Goal: Transaction & Acquisition: Purchase product/service

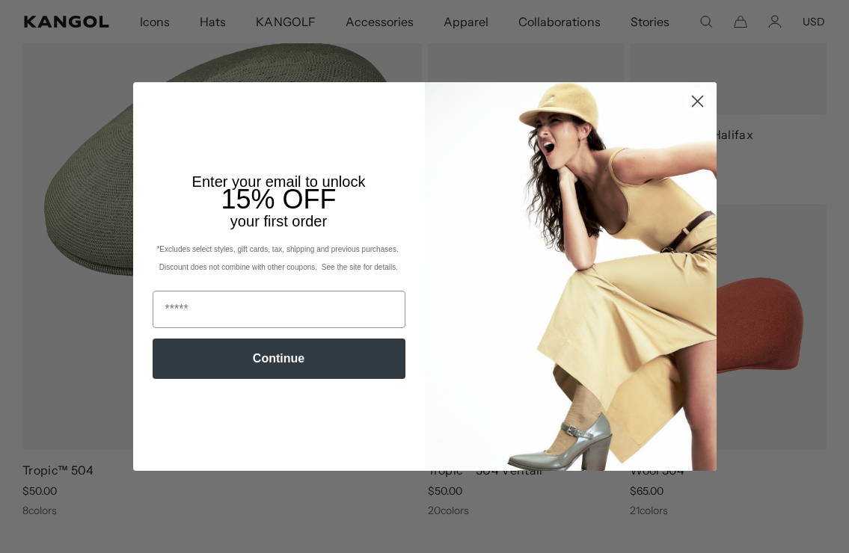
click at [690, 95] on circle "Close dialog" at bounding box center [696, 101] width 25 height 25
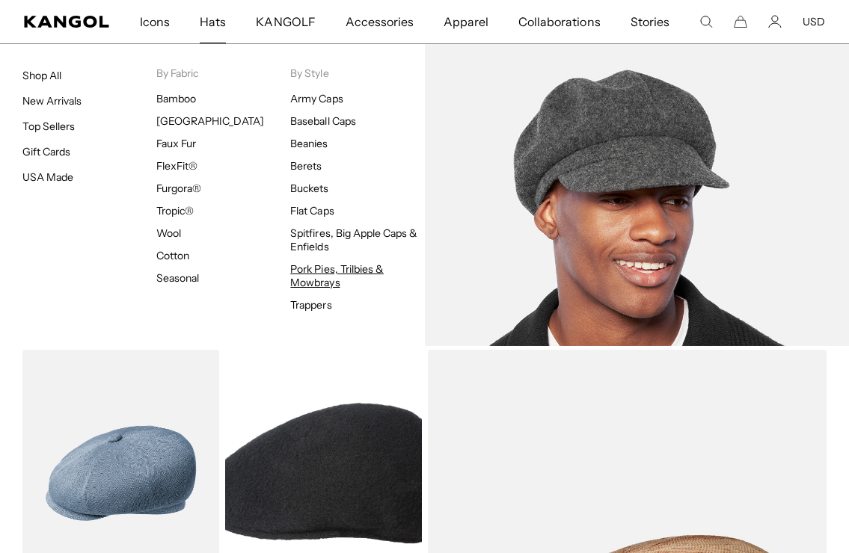
scroll to position [0, 308]
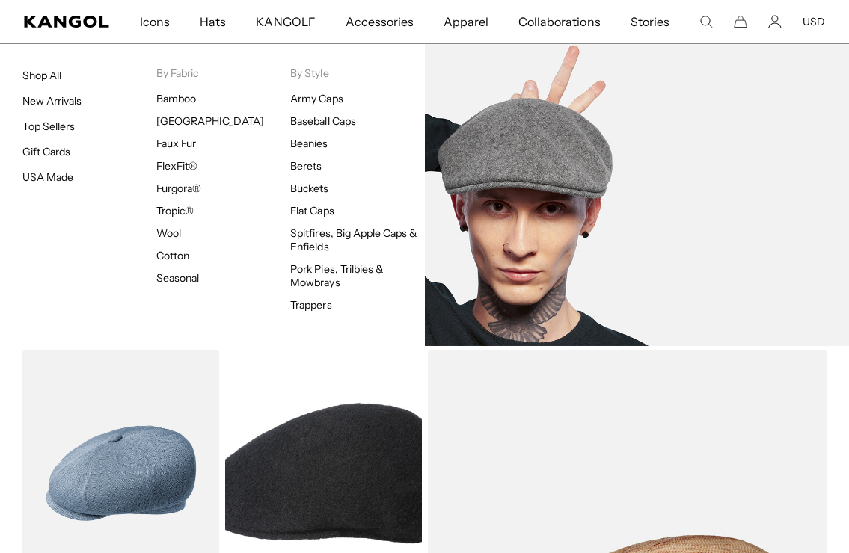
click at [171, 229] on link "Wool" at bounding box center [168, 233] width 25 height 13
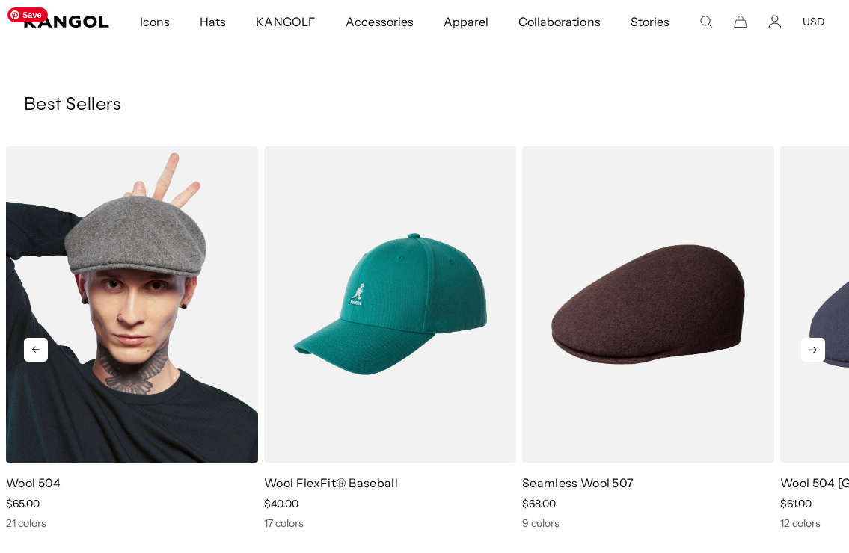
scroll to position [0, 308]
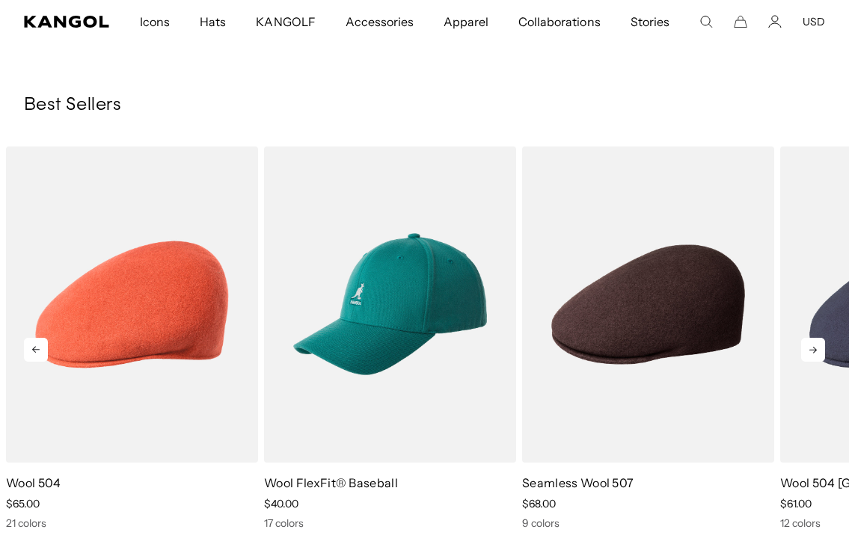
click at [806, 356] on icon at bounding box center [813, 350] width 24 height 24
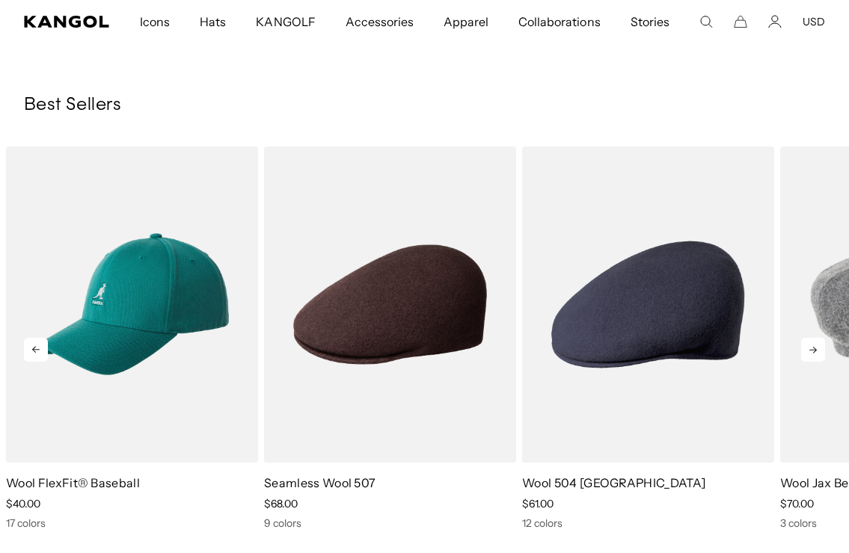
click at [807, 359] on icon at bounding box center [813, 350] width 24 height 24
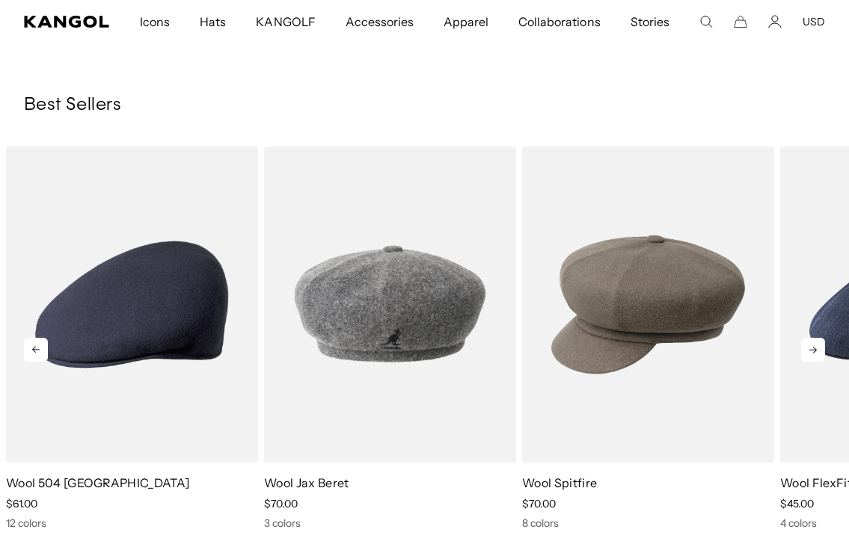
click at [807, 360] on icon at bounding box center [813, 350] width 24 height 24
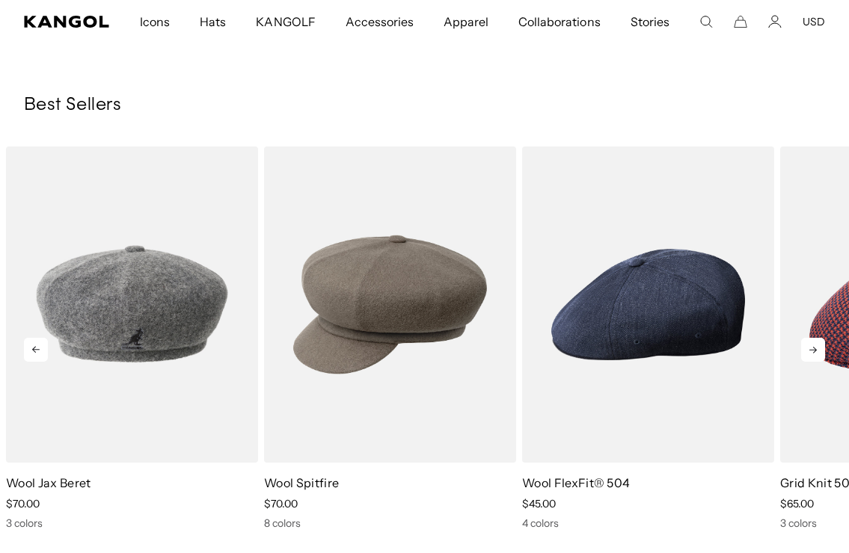
click at [807, 360] on icon at bounding box center [813, 350] width 24 height 24
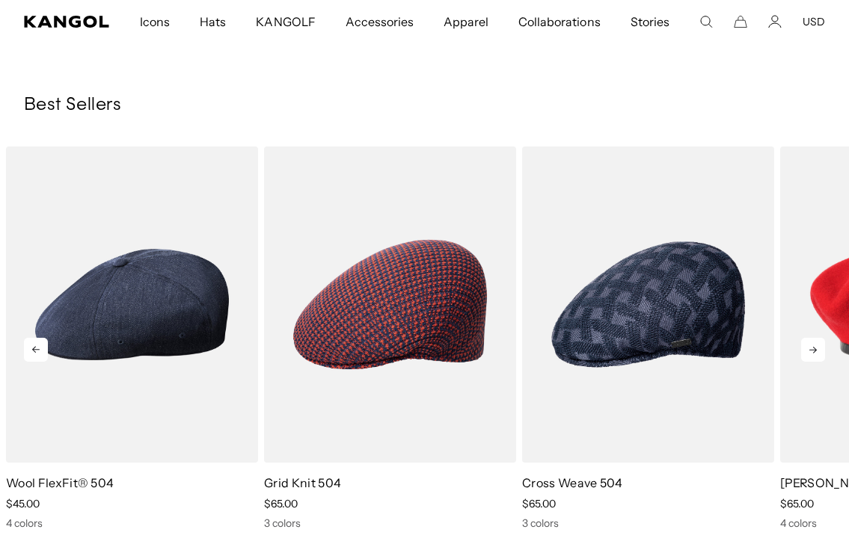
click at [807, 360] on icon at bounding box center [813, 350] width 24 height 24
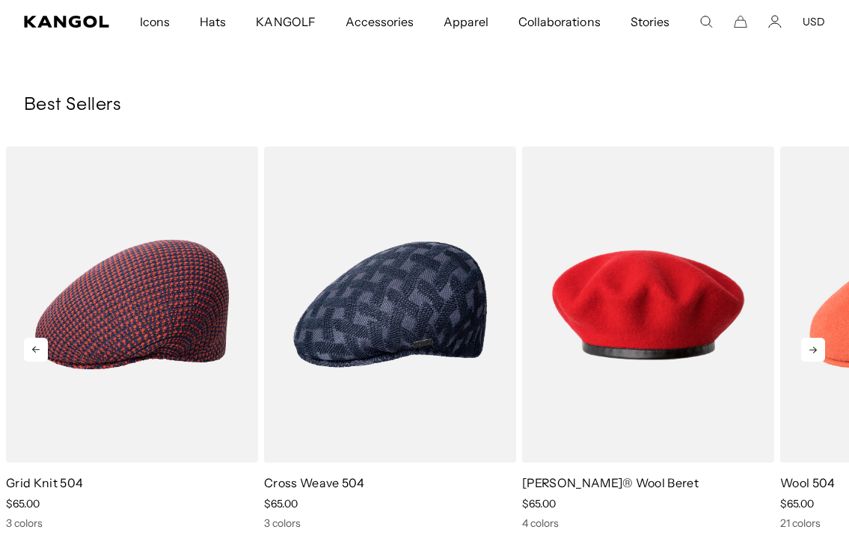
click at [807, 360] on icon at bounding box center [813, 350] width 24 height 24
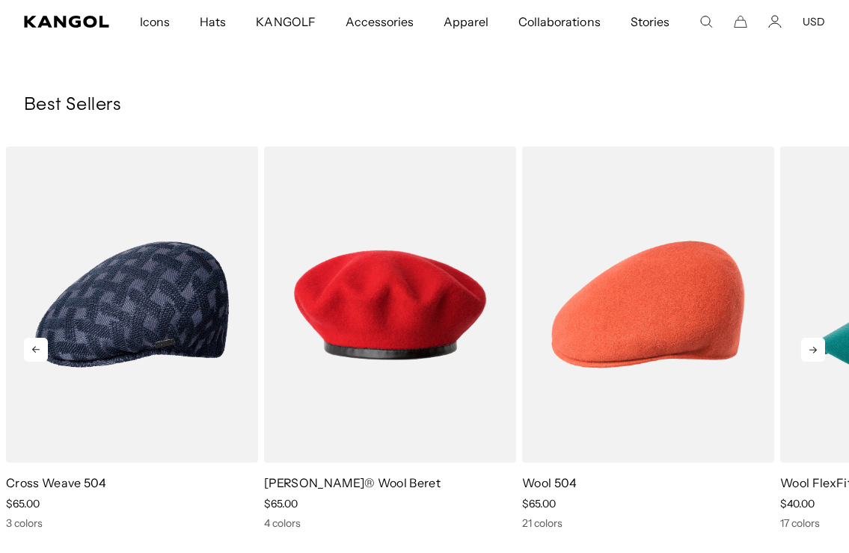
click at [807, 360] on icon at bounding box center [813, 350] width 24 height 24
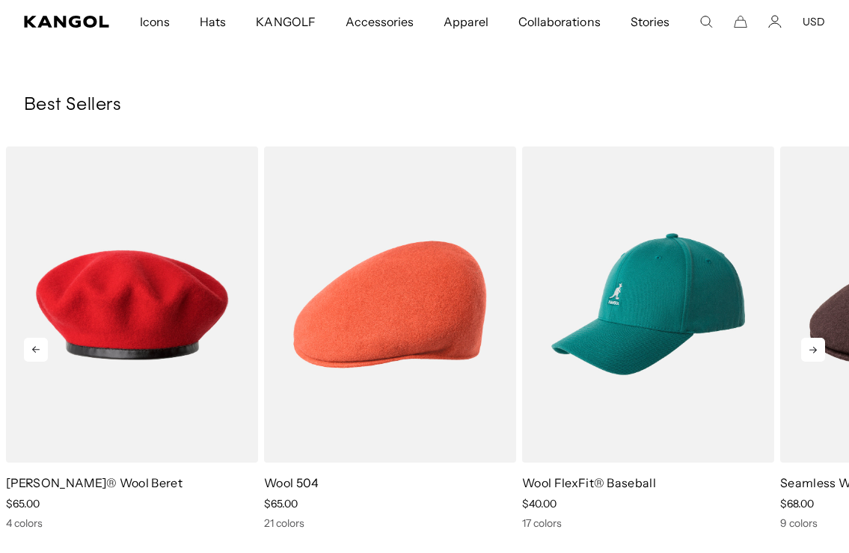
click at [807, 361] on icon at bounding box center [813, 350] width 24 height 24
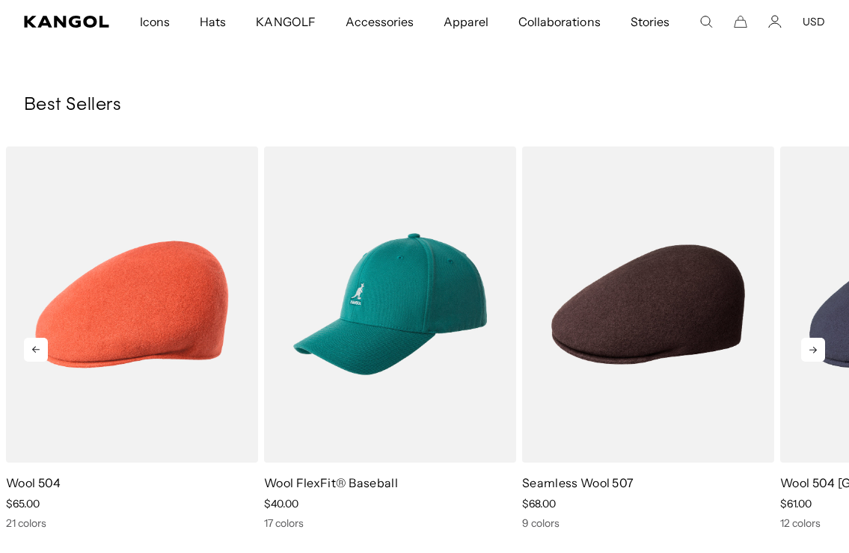
click at [807, 361] on icon at bounding box center [813, 350] width 24 height 24
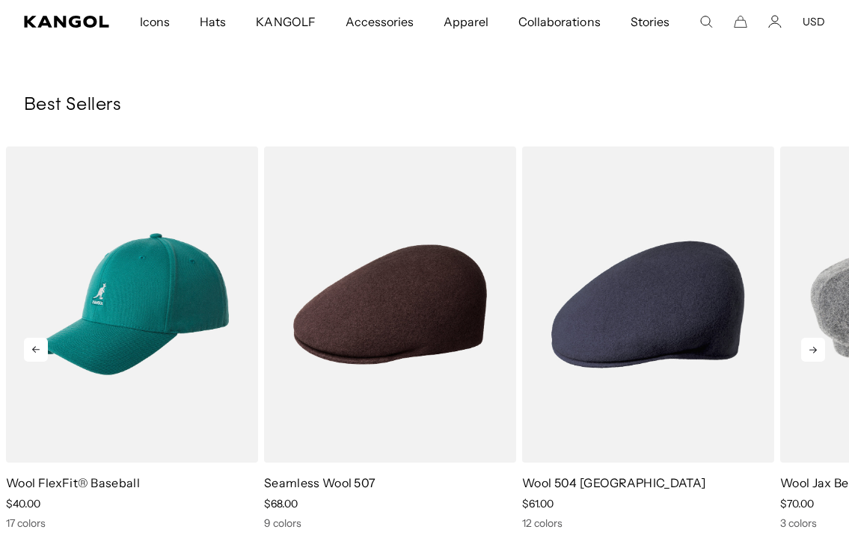
click at [809, 357] on icon at bounding box center [813, 350] width 24 height 24
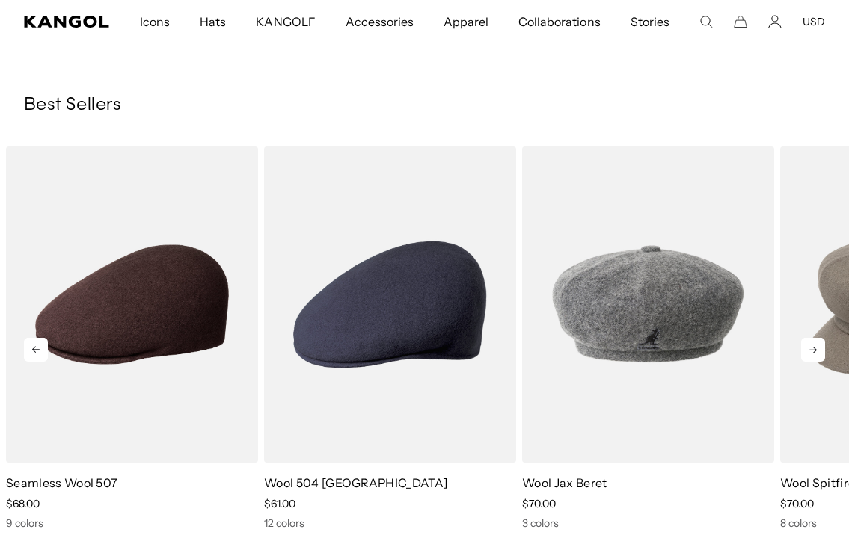
click at [809, 351] on icon at bounding box center [813, 350] width 24 height 24
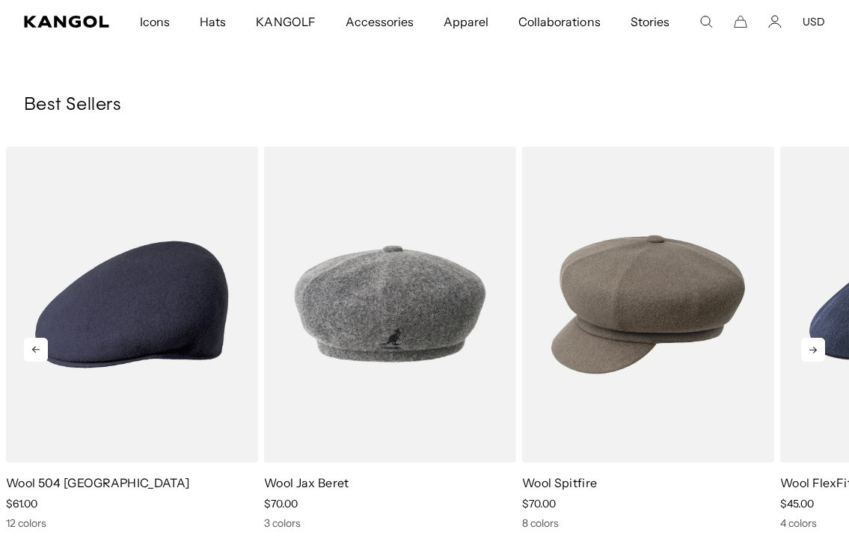
click at [809, 351] on icon at bounding box center [813, 350] width 24 height 24
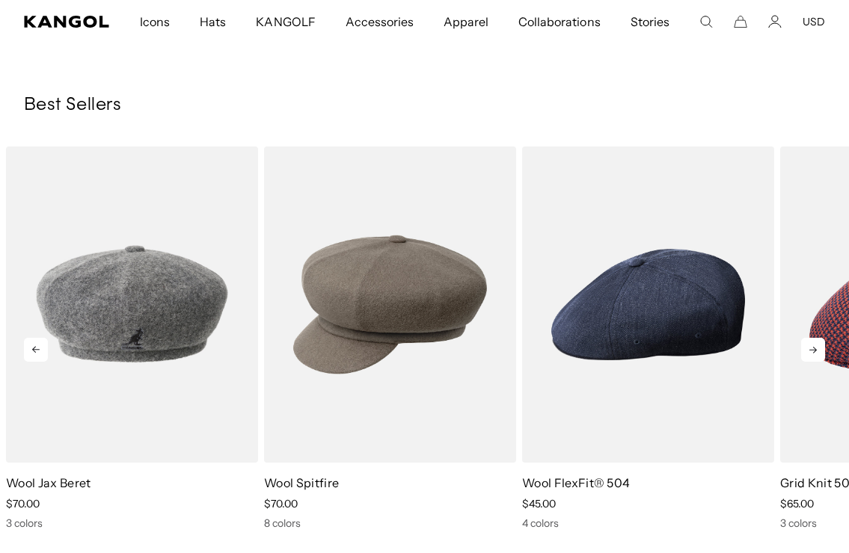
click at [809, 351] on icon at bounding box center [813, 350] width 24 height 24
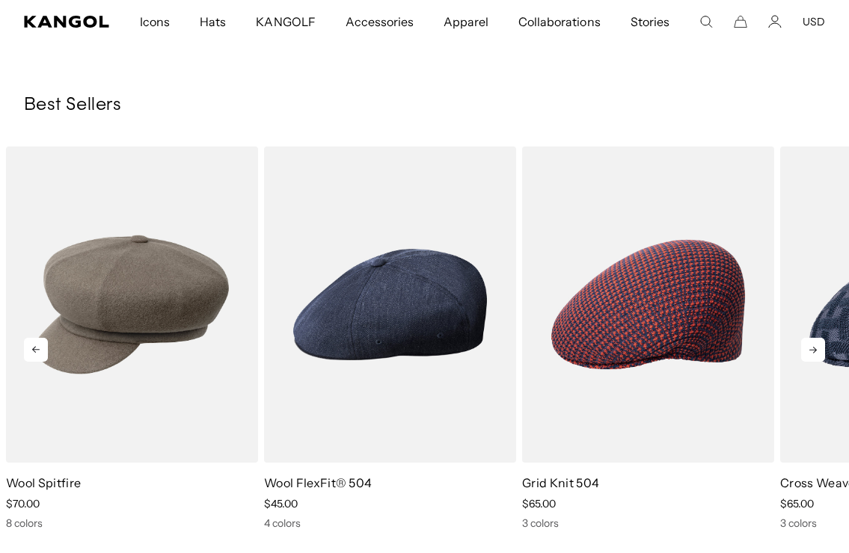
scroll to position [0, 308]
click at [809, 351] on icon at bounding box center [813, 350] width 24 height 24
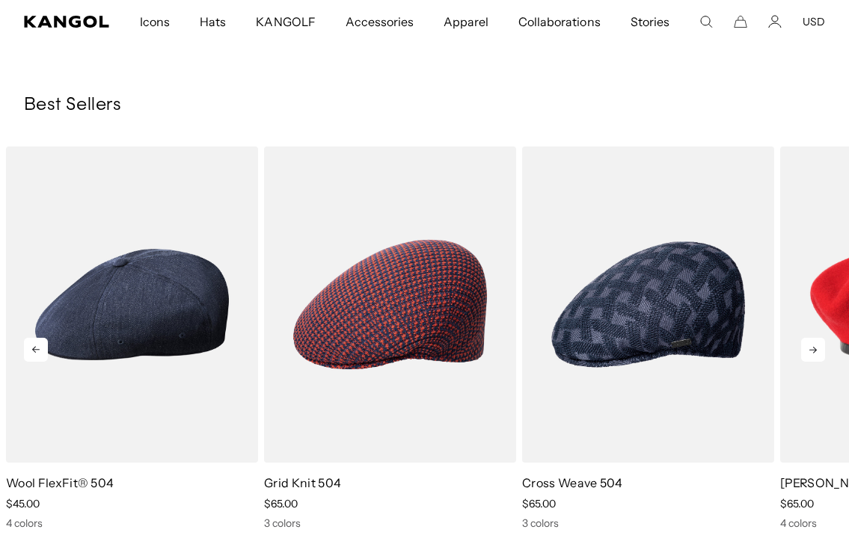
click at [809, 351] on icon at bounding box center [813, 350] width 24 height 24
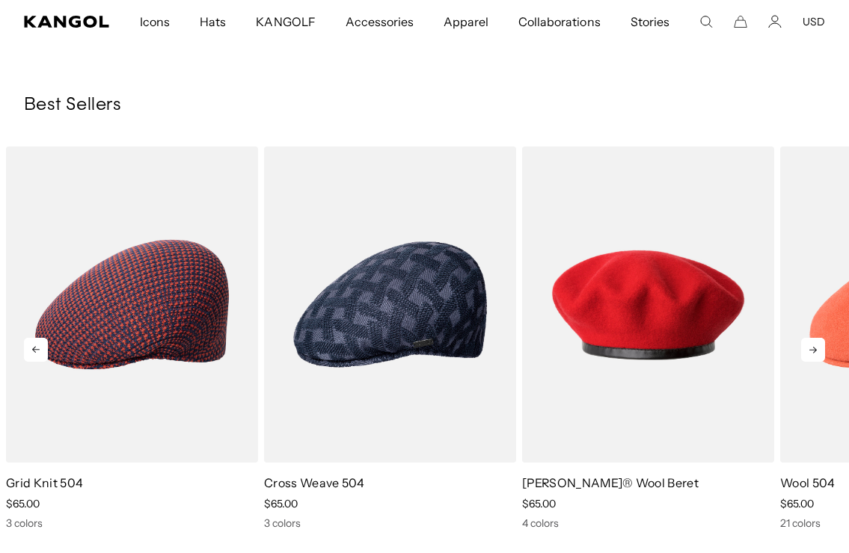
click at [809, 351] on icon at bounding box center [813, 350] width 24 height 24
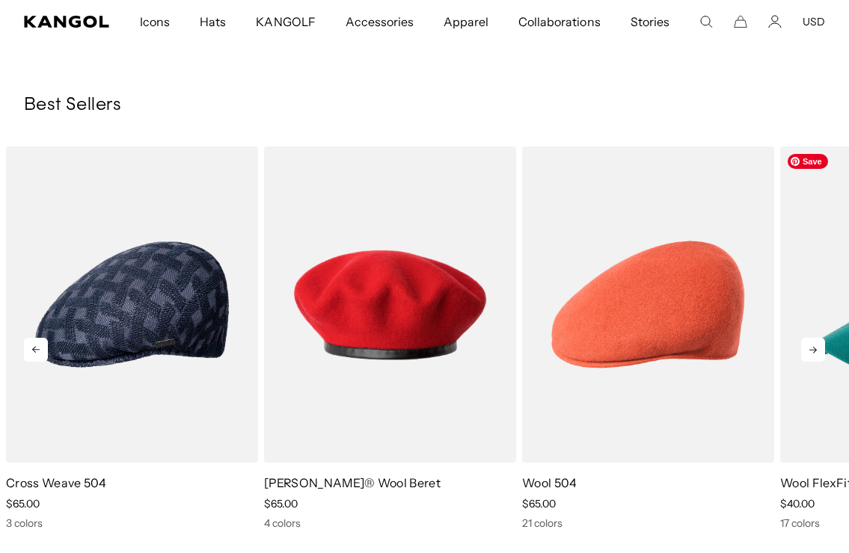
scroll to position [0, 0]
click at [814, 351] on icon at bounding box center [812, 350] width 7 height 7
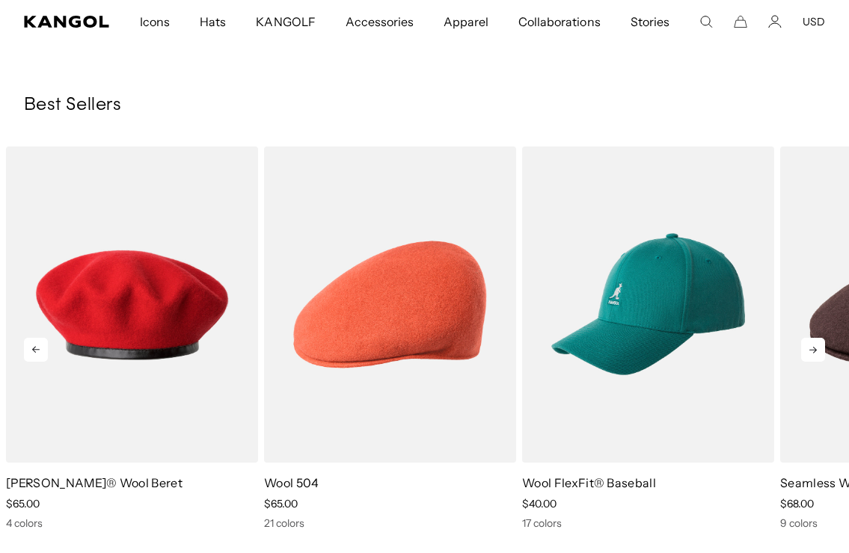
click at [814, 352] on icon at bounding box center [812, 350] width 7 height 7
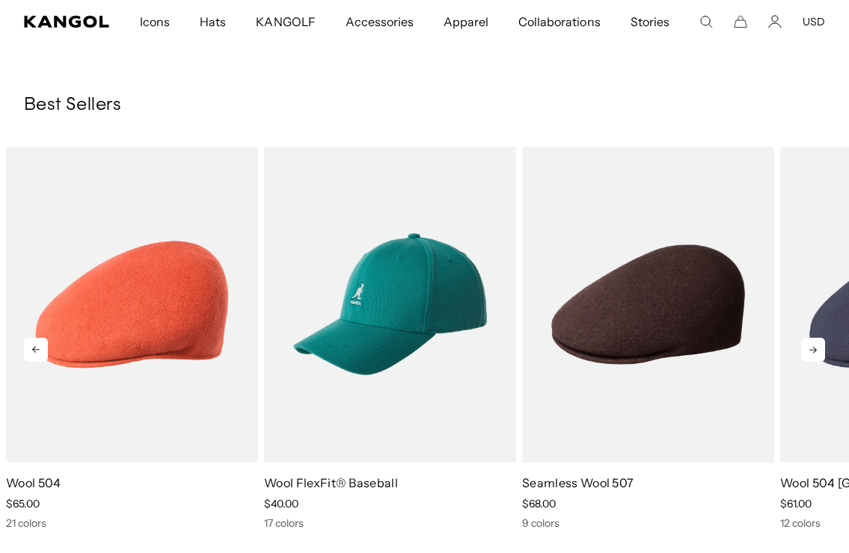
click at [814, 354] on icon at bounding box center [813, 350] width 24 height 24
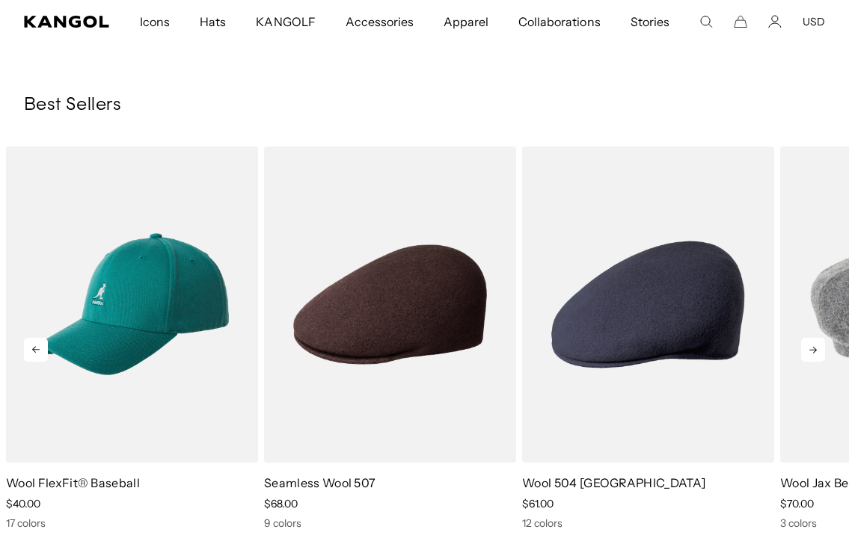
scroll to position [0, 308]
click at [814, 354] on icon at bounding box center [813, 350] width 24 height 24
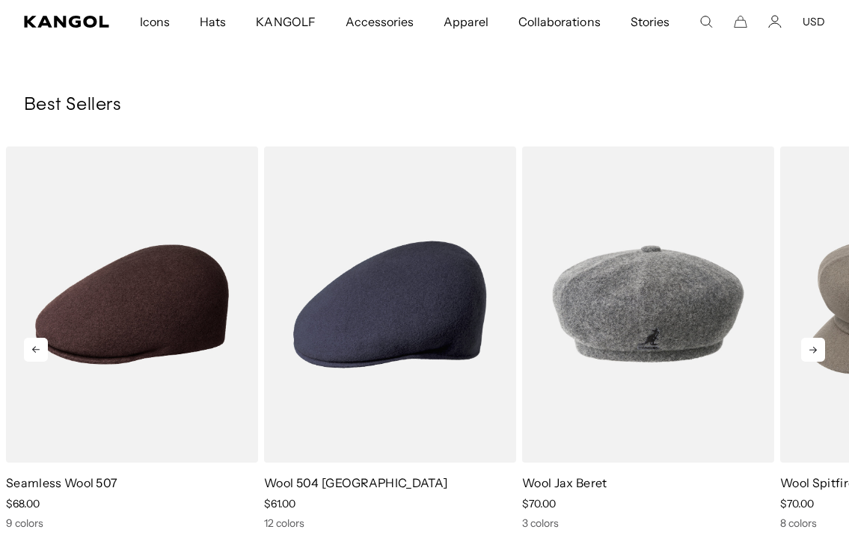
click at [814, 354] on icon at bounding box center [813, 350] width 24 height 24
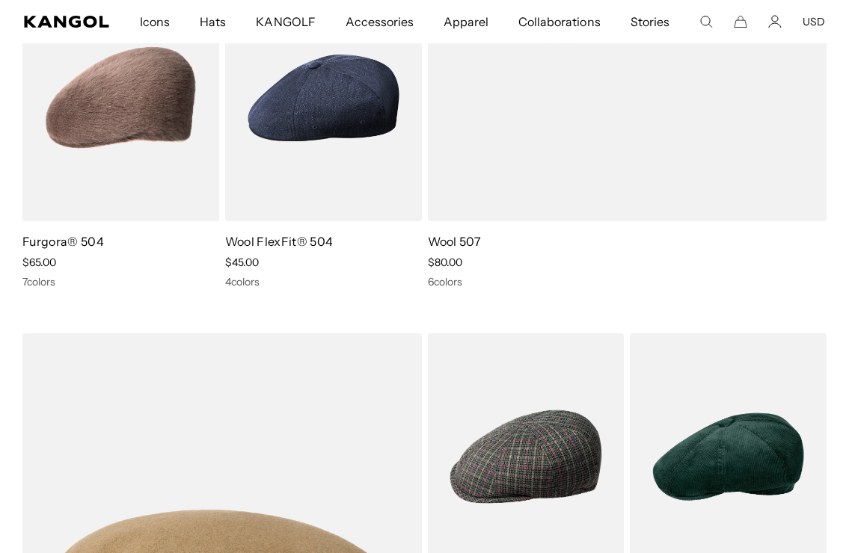
click at [706, 25] on use "Search here" at bounding box center [706, 21] width 11 height 11
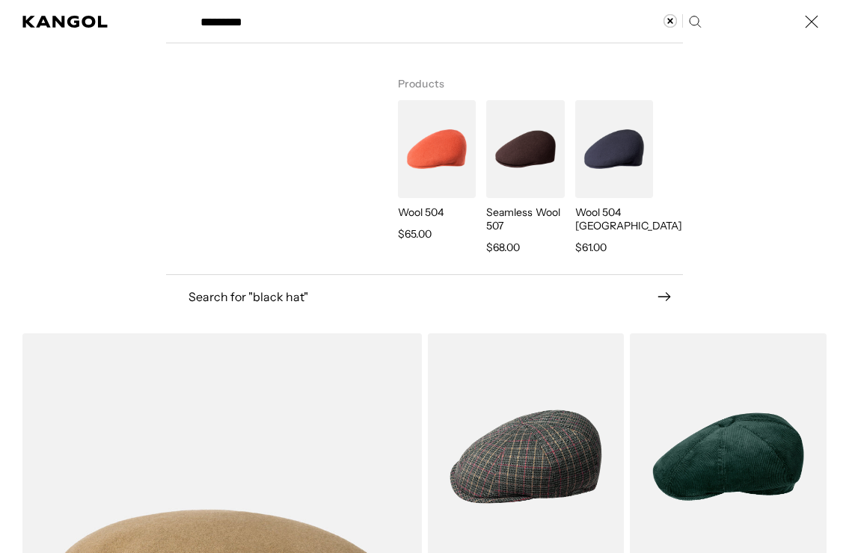
type input "*********"
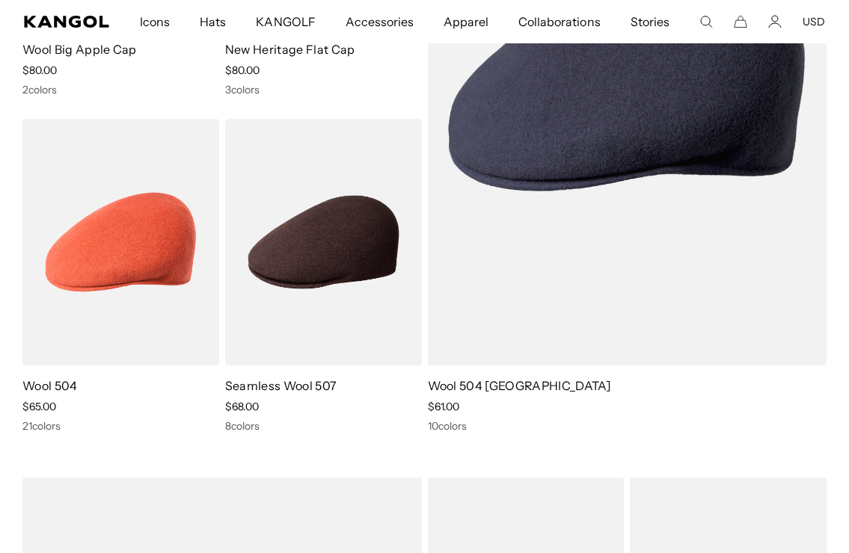
scroll to position [497, 0]
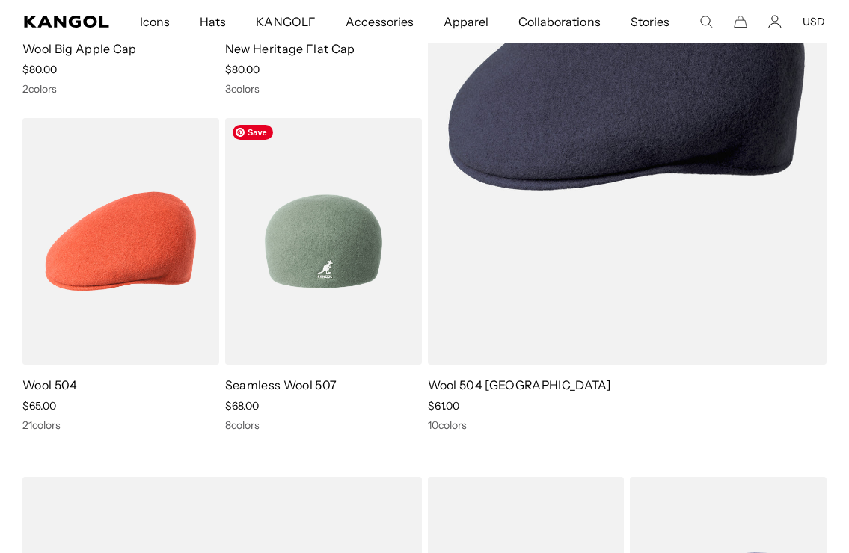
click at [317, 312] on img at bounding box center [323, 241] width 197 height 247
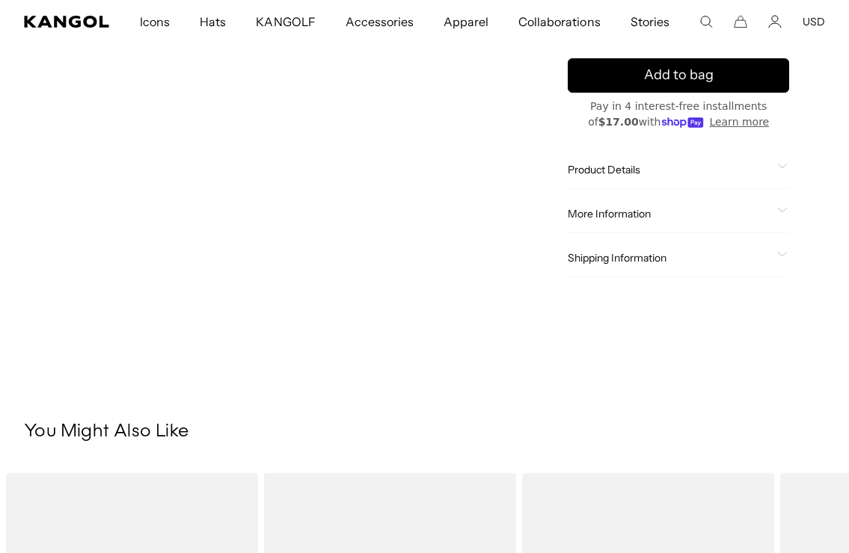
scroll to position [0, 308]
click at [153, 139] on video "Gallery Viewer" at bounding box center [146, 131] width 245 height 307
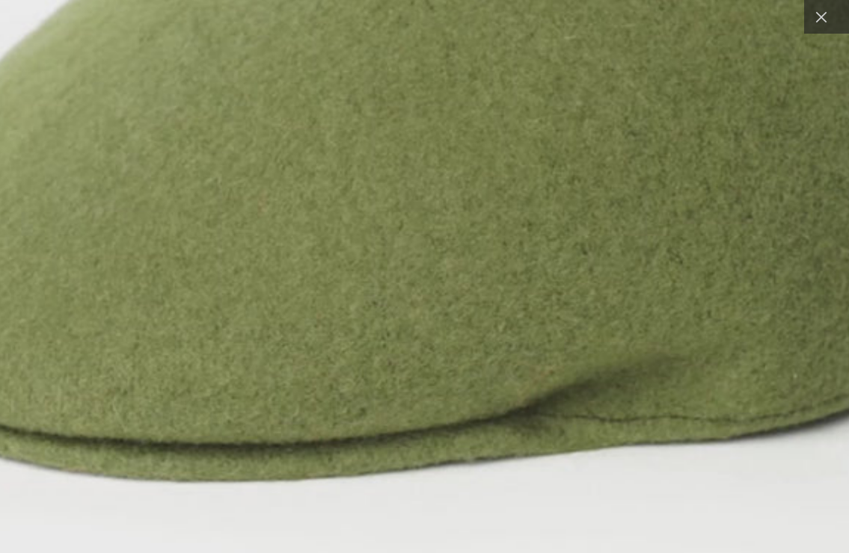
scroll to position [0, 0]
click at [816, 31] on div at bounding box center [821, 17] width 34 height 34
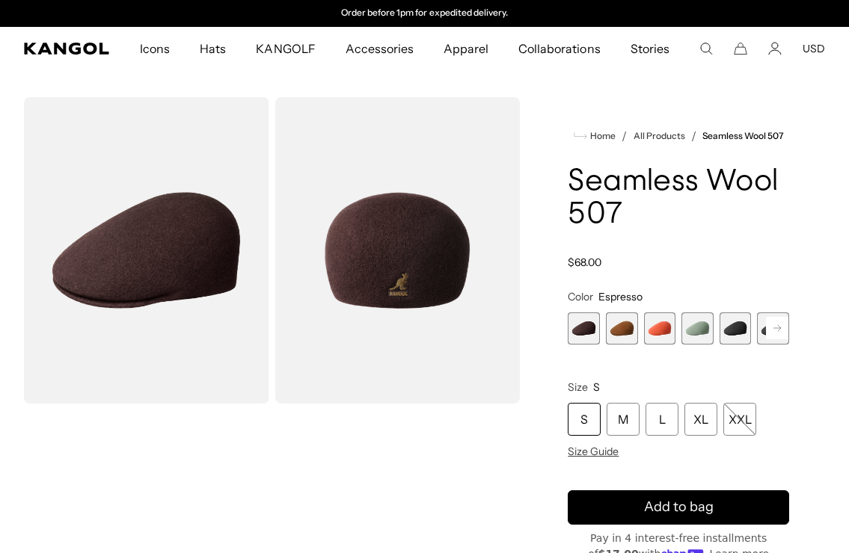
click at [736, 333] on span "5 of 9" at bounding box center [735, 329] width 32 height 32
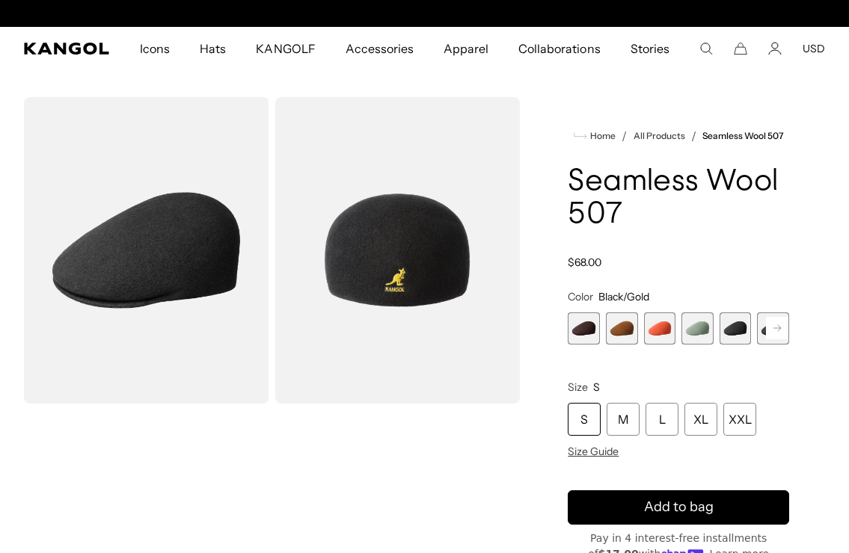
scroll to position [0, 308]
click at [734, 322] on span "5 of 9" at bounding box center [735, 329] width 32 height 32
click at [583, 327] on span "1 of 9" at bounding box center [584, 329] width 32 height 32
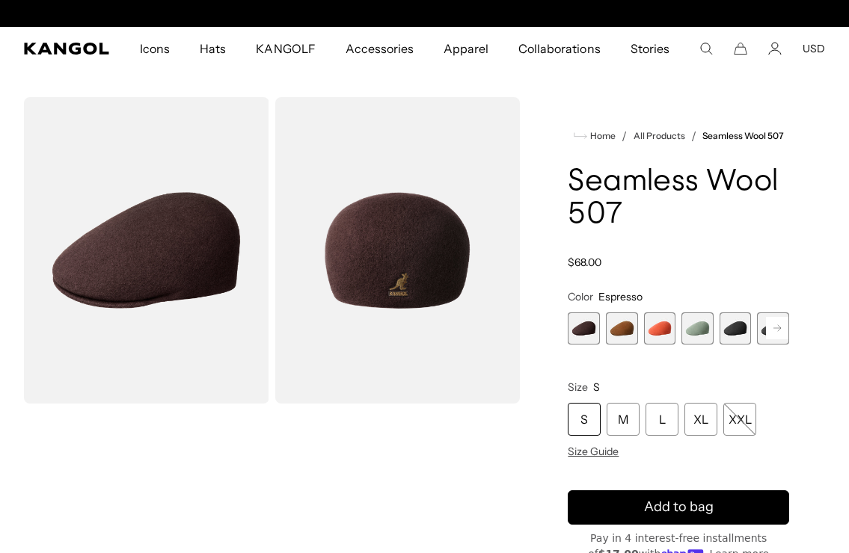
click at [630, 326] on span "2 of 9" at bounding box center [622, 329] width 32 height 32
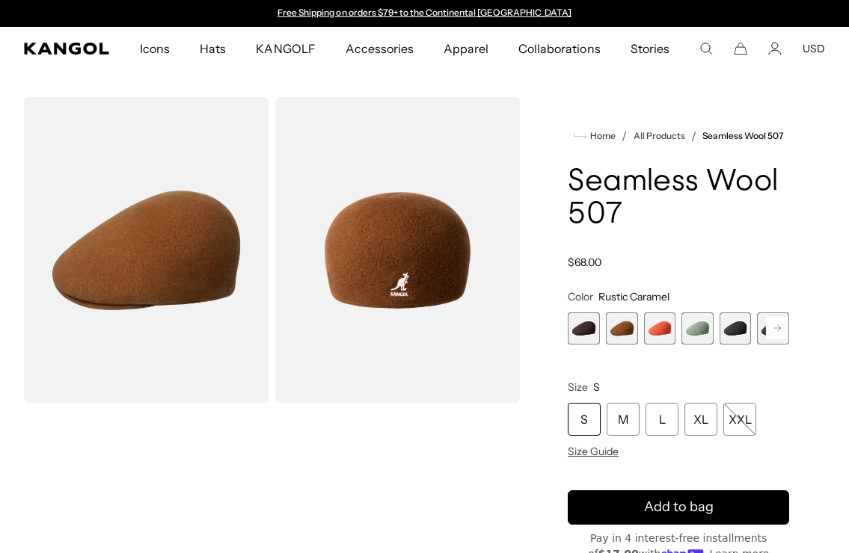
click at [671, 330] on span "3 of 9" at bounding box center [660, 329] width 32 height 32
